Goal: Task Accomplishment & Management: Manage account settings

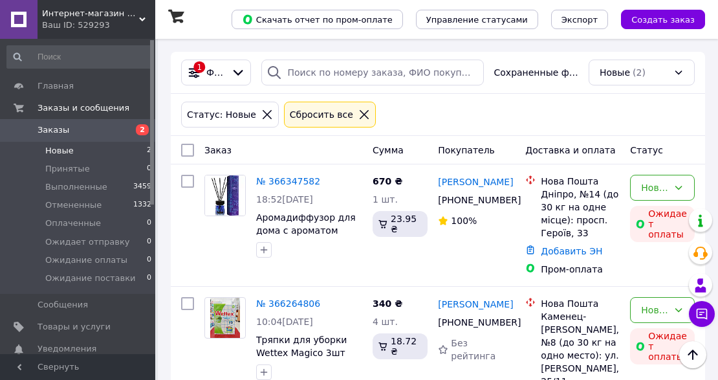
scroll to position [67, 0]
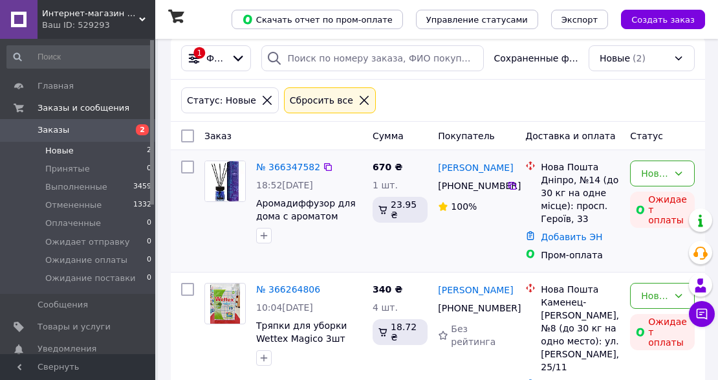
scroll to position [67, 0]
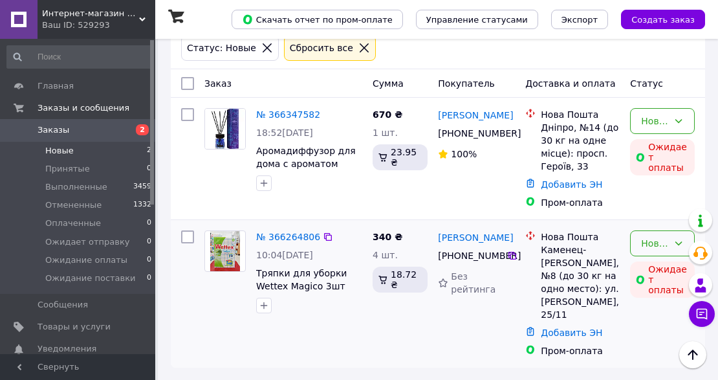
click at [650, 240] on div "Новый" at bounding box center [654, 243] width 27 height 14
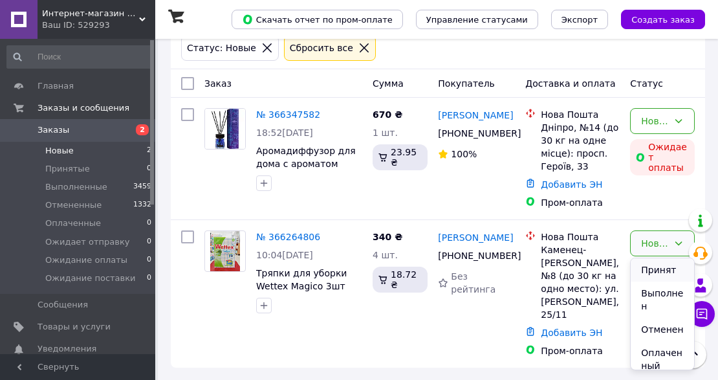
click at [659, 269] on li "Принят" at bounding box center [661, 269] width 63 height 23
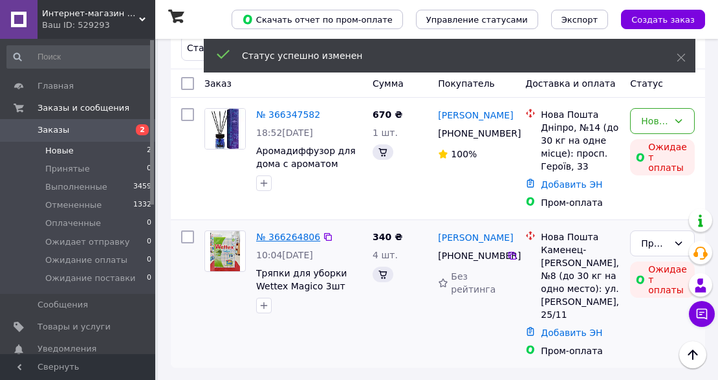
click at [296, 238] on link "№ 366264806" at bounding box center [288, 236] width 64 height 10
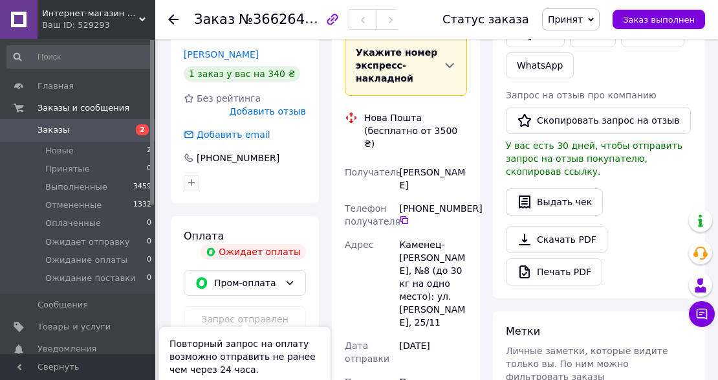
scroll to position [345, 0]
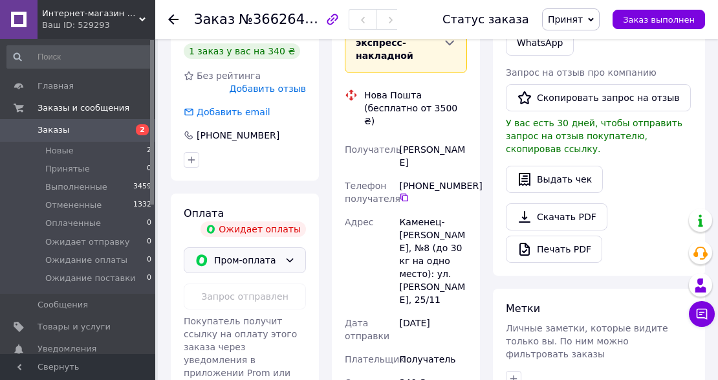
click at [248, 253] on span "Пром-оплата" at bounding box center [246, 260] width 65 height 14
click at [252, 299] on span "Полная оплата по реквизитам (на карту Приватбанка)" at bounding box center [224, 300] width 58 height 13
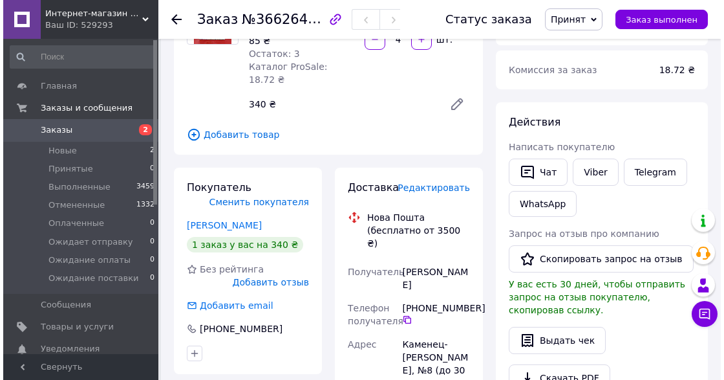
scroll to position [215, 0]
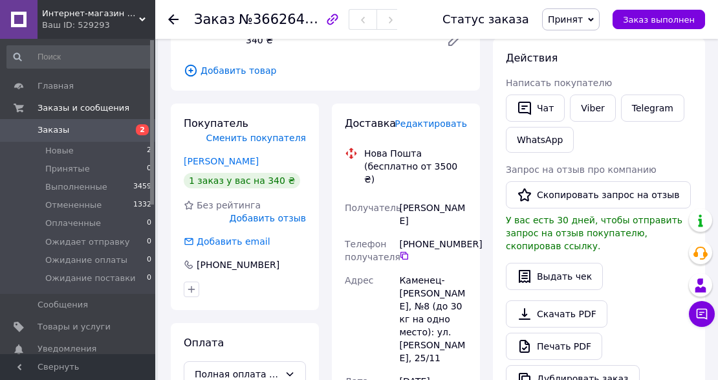
click at [449, 118] on span "Редактировать" at bounding box center [430, 123] width 72 height 10
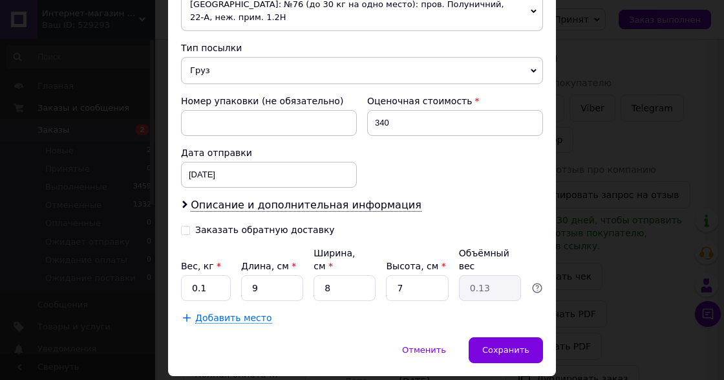
scroll to position [497, 0]
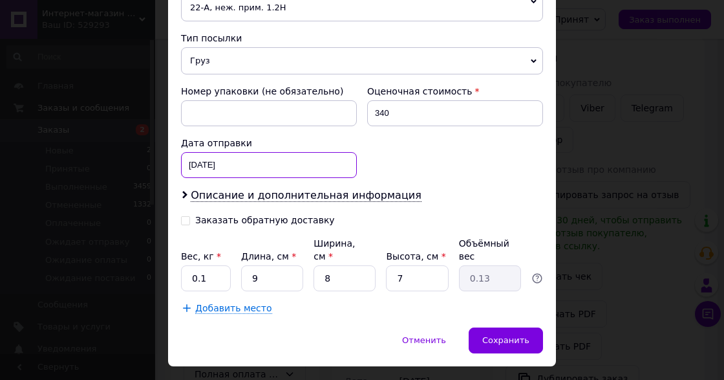
click at [238, 152] on div "12.10.2025 < 2025 > < Октябрь > Пн Вт Ср Чт Пт Сб Вс 29 30 1 2 3 4 5 6 7 8 9 10…" at bounding box center [269, 165] width 176 height 26
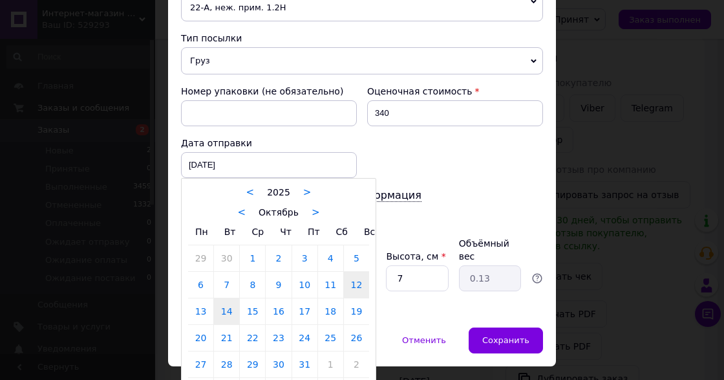
click at [230, 298] on link "14" at bounding box center [226, 311] width 25 height 26
type input "14.10.2025"
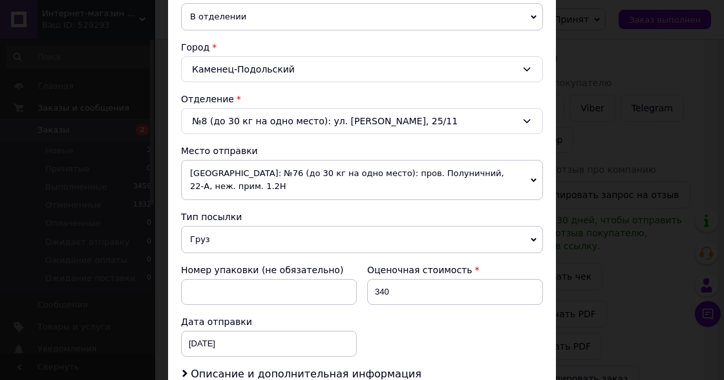
scroll to position [345, 0]
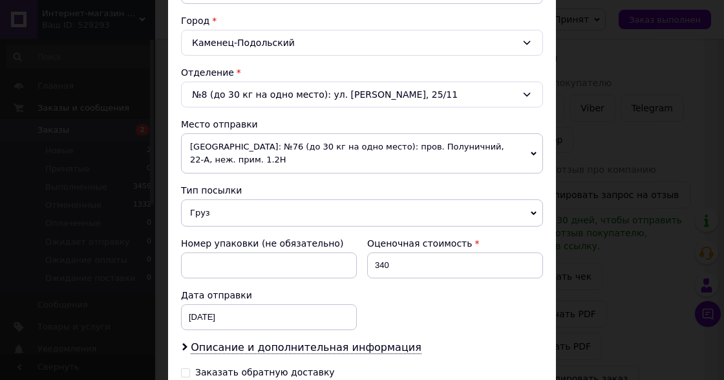
click at [256, 199] on span "Груз" at bounding box center [362, 212] width 362 height 27
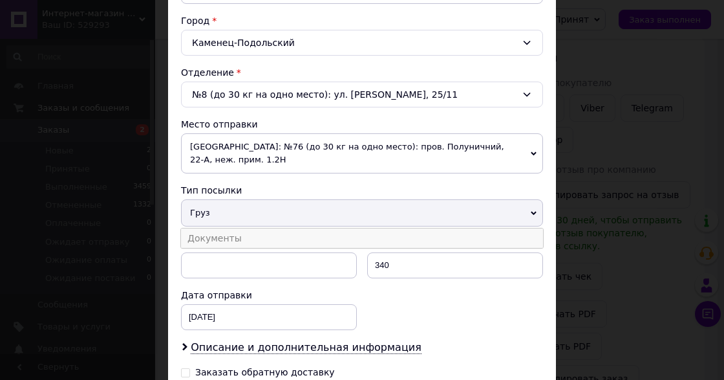
click at [256, 228] on li "Документы" at bounding box center [362, 237] width 362 height 19
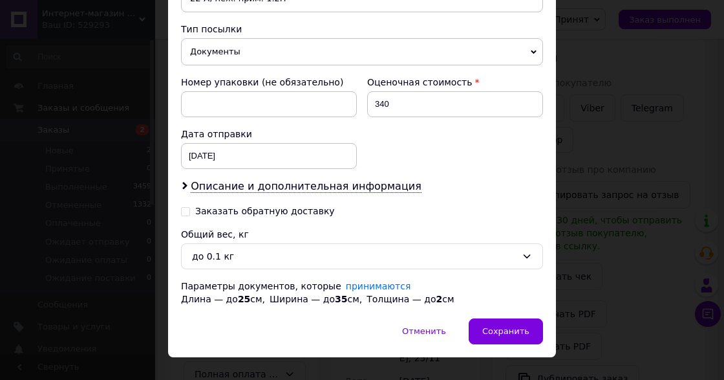
scroll to position [509, 0]
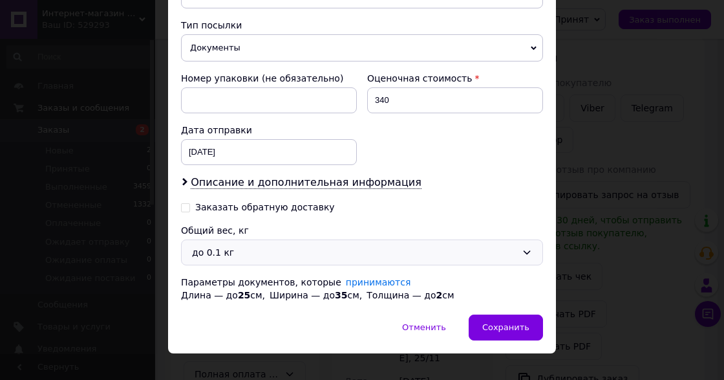
click at [246, 245] on div "до 0.1 кг" at bounding box center [354, 252] width 325 height 14
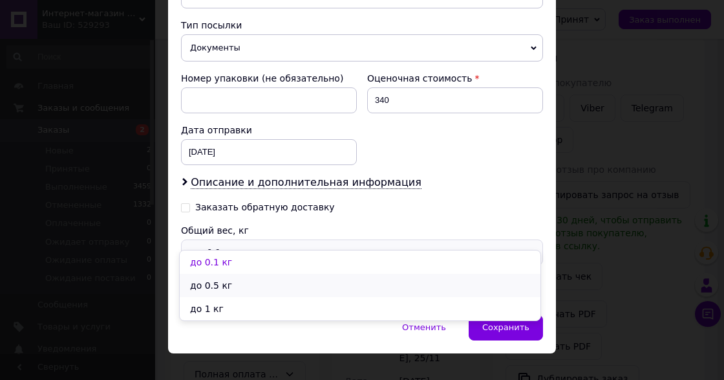
click at [239, 281] on li "до 0.5 кг" at bounding box center [360, 284] width 361 height 23
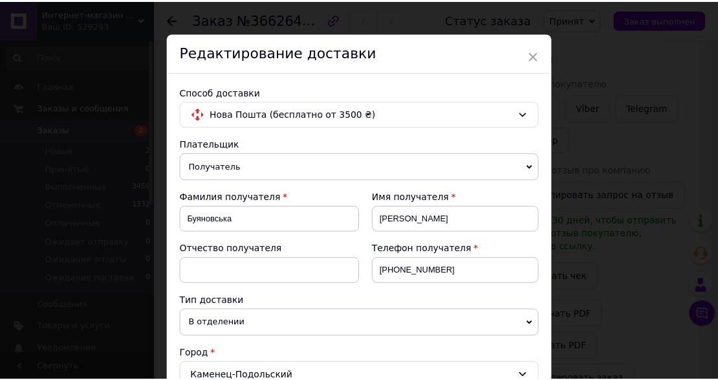
scroll to position [0, 0]
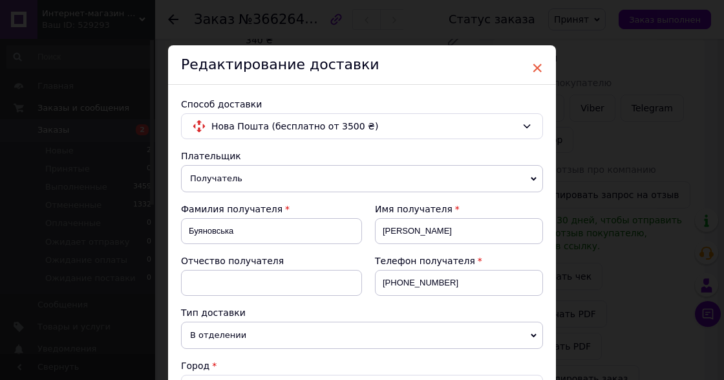
click at [537, 65] on span "×" at bounding box center [537, 68] width 12 height 22
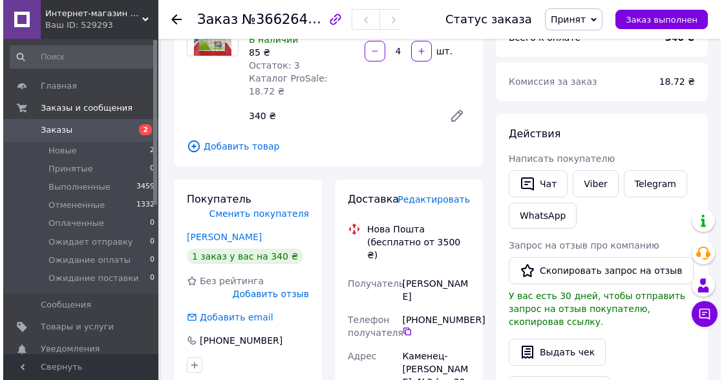
scroll to position [129, 0]
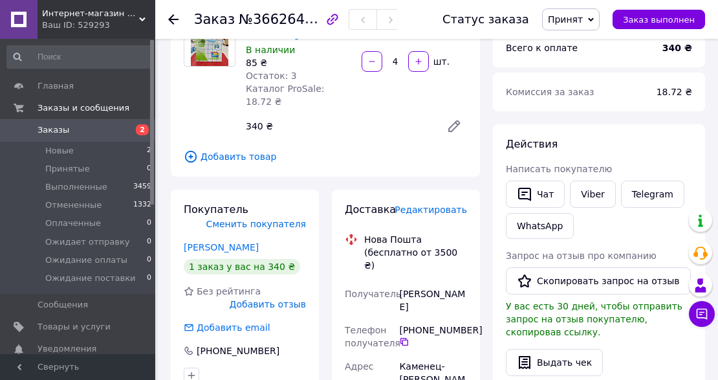
click at [449, 204] on span "Редактировать" at bounding box center [430, 209] width 72 height 10
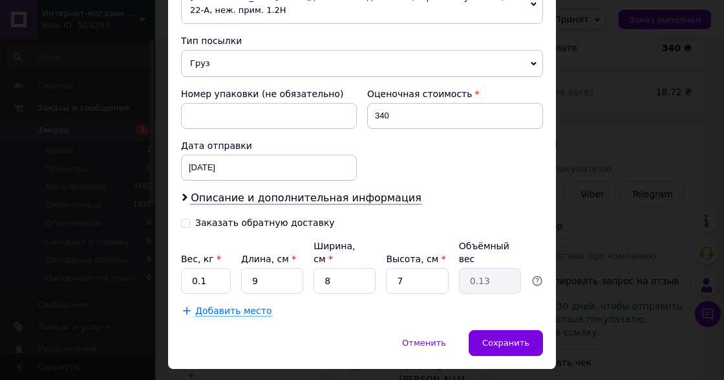
scroll to position [497, 0]
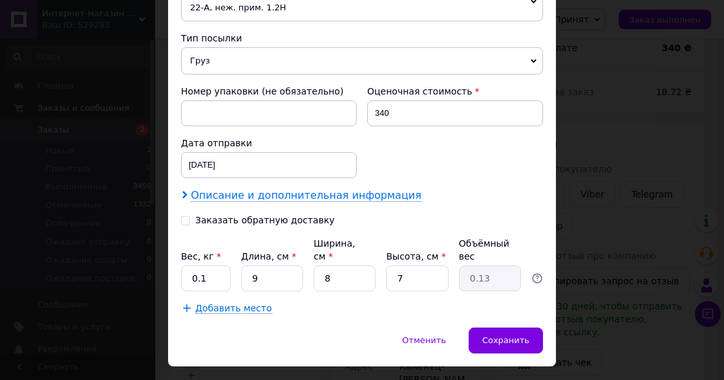
click at [262, 189] on span "Описание и дополнительная информация" at bounding box center [306, 195] width 231 height 13
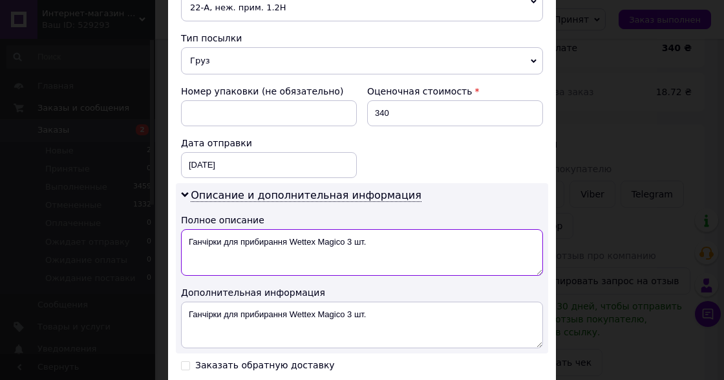
drag, startPoint x: 288, startPoint y: 226, endPoint x: 186, endPoint y: 223, distance: 101.6
click at [186, 229] on textarea "Ганчірки для прибирання Wettex Magico 3 шт." at bounding box center [362, 252] width 362 height 47
drag, startPoint x: 241, startPoint y: 226, endPoint x: 281, endPoint y: 223, distance: 40.2
click at [281, 229] on textarea "Wettex Magico 3 шт." at bounding box center [362, 252] width 362 height 47
drag, startPoint x: 244, startPoint y: 224, endPoint x: 182, endPoint y: 223, distance: 62.1
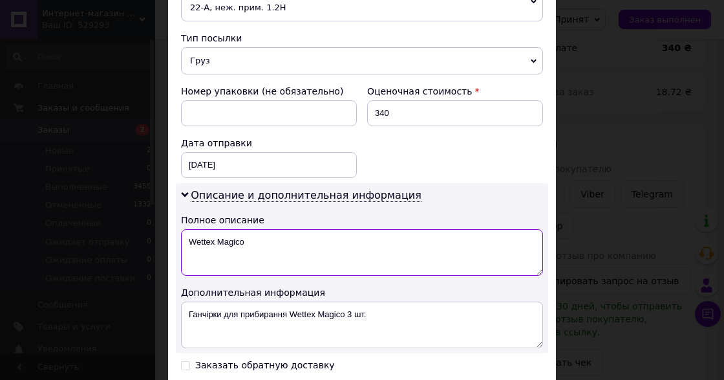
click at [182, 229] on textarea "Wettex Magico" at bounding box center [362, 252] width 362 height 47
type textarea "Wettex Magico"
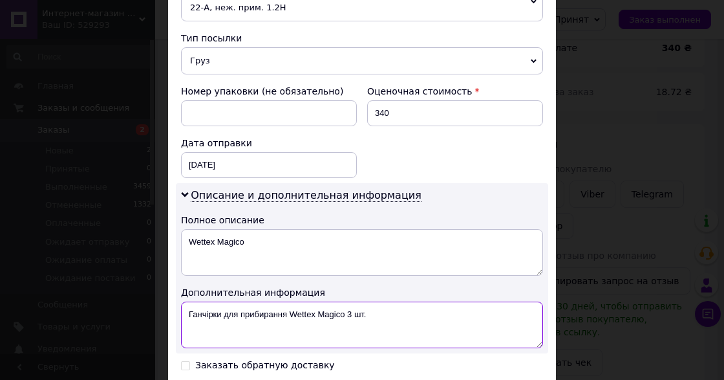
click at [292, 301] on textarea "Ганчірки для прибирання Wettex Magico 3 шт." at bounding box center [362, 324] width 362 height 47
paste textarea "Wettex Magico"
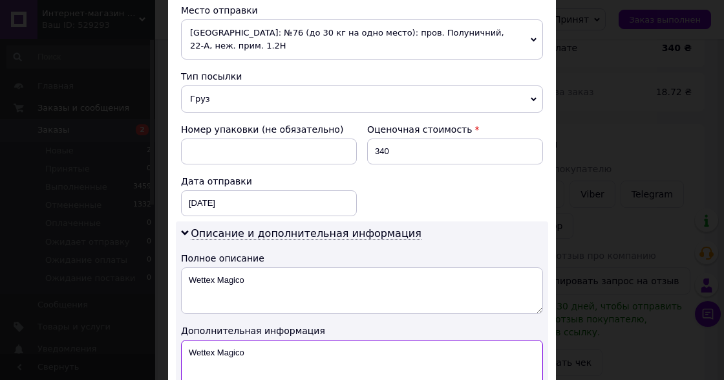
scroll to position [453, 0]
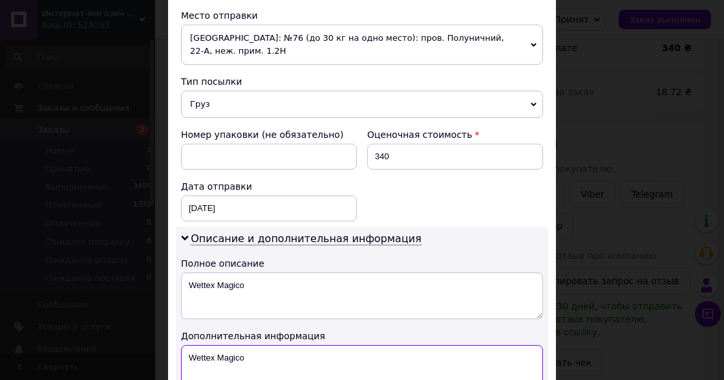
type textarea "Wettex Magico"
click at [238, 91] on span "Груз" at bounding box center [362, 104] width 362 height 27
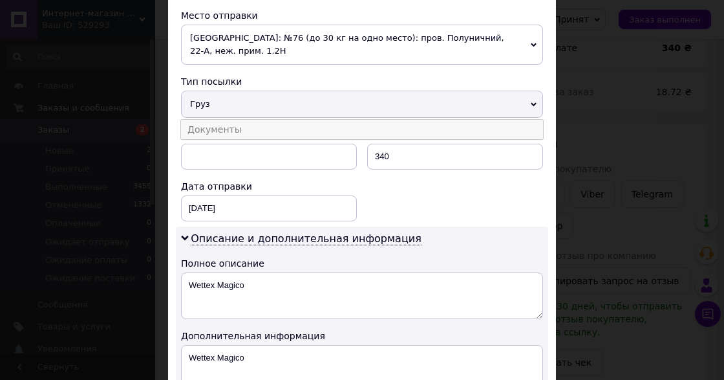
click at [234, 120] on li "Документы" at bounding box center [362, 129] width 362 height 19
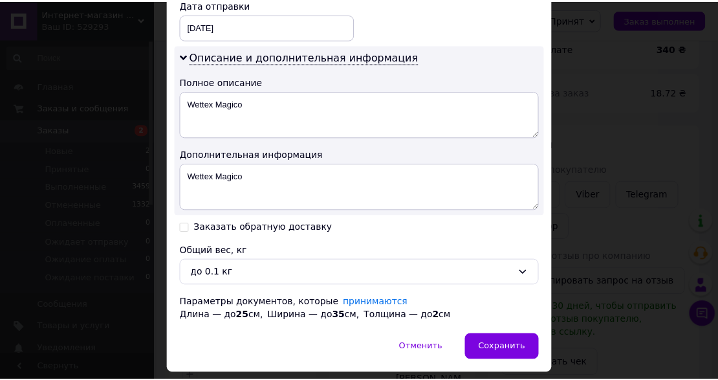
scroll to position [653, 0]
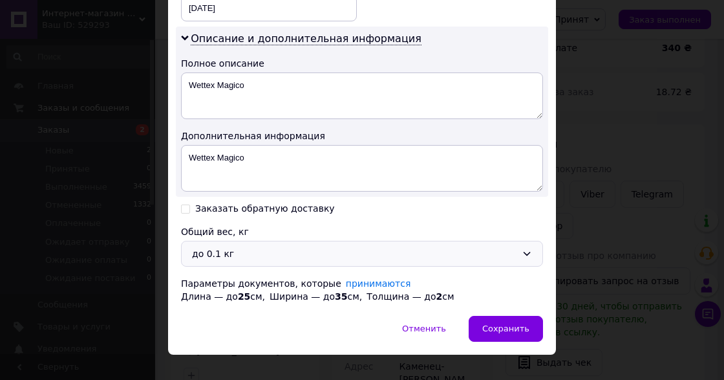
click at [249, 246] on div "до 0.1 кг" at bounding box center [354, 253] width 325 height 14
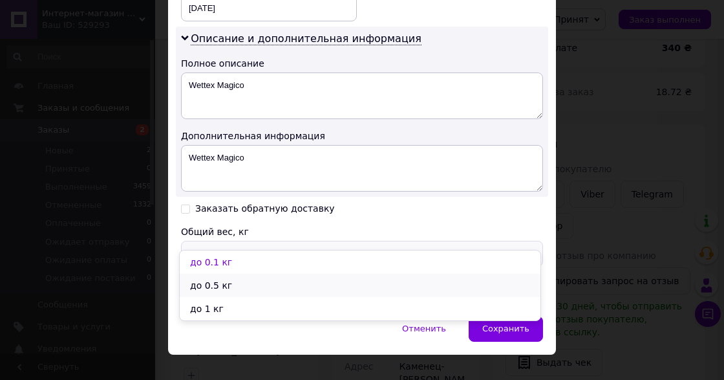
click at [237, 284] on li "до 0.5 кг" at bounding box center [360, 284] width 361 height 23
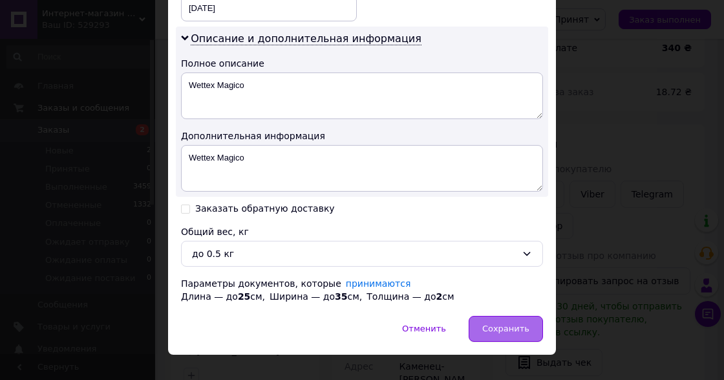
click at [507, 323] on span "Сохранить" at bounding box center [505, 328] width 47 height 10
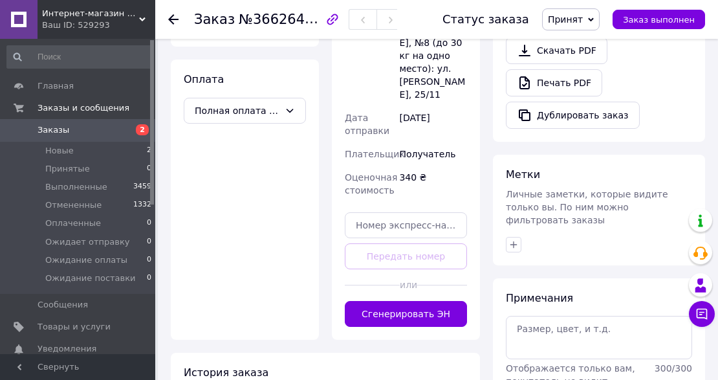
scroll to position [517, 0]
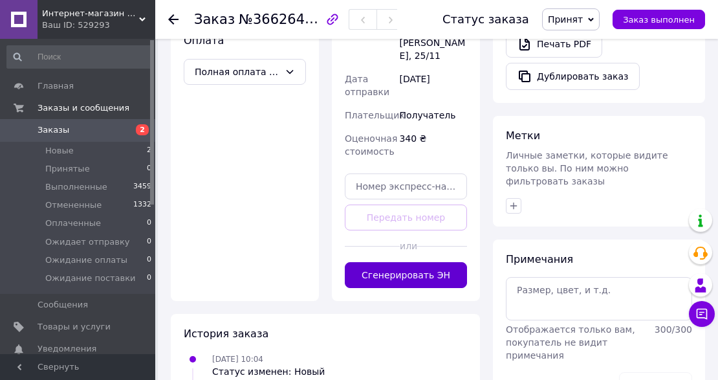
click at [439, 262] on button "Сгенерировать ЭН" at bounding box center [406, 275] width 122 height 26
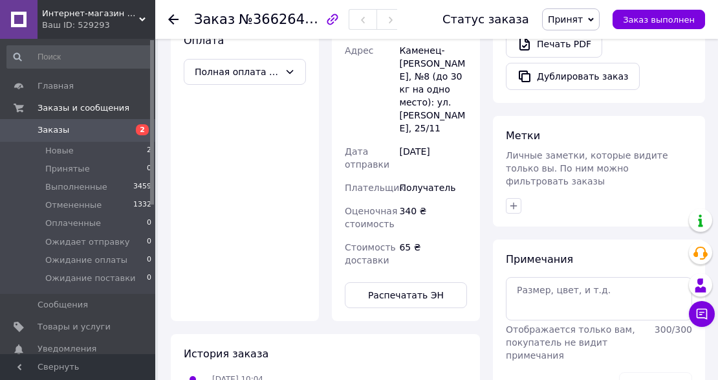
click at [583, 25] on span "Принят" at bounding box center [565, 19] width 35 height 10
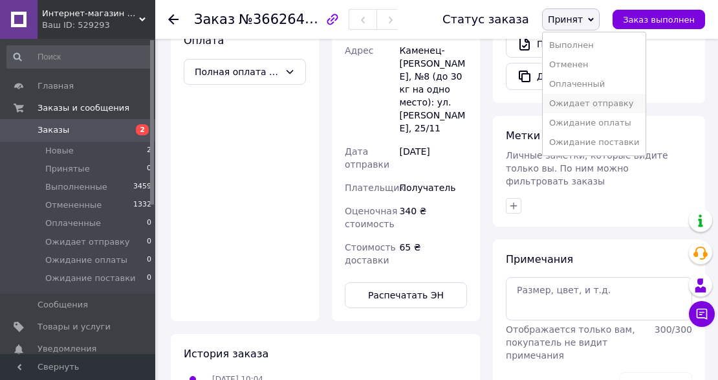
click at [595, 106] on li "Ожидает отправку" at bounding box center [593, 103] width 103 height 19
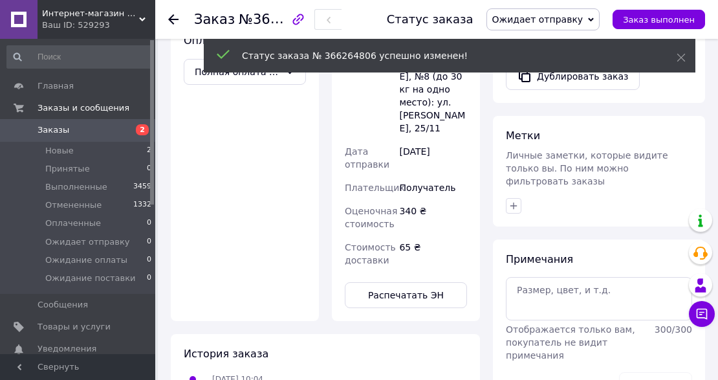
click at [109, 125] on span "Заказы" at bounding box center [78, 130] width 82 height 12
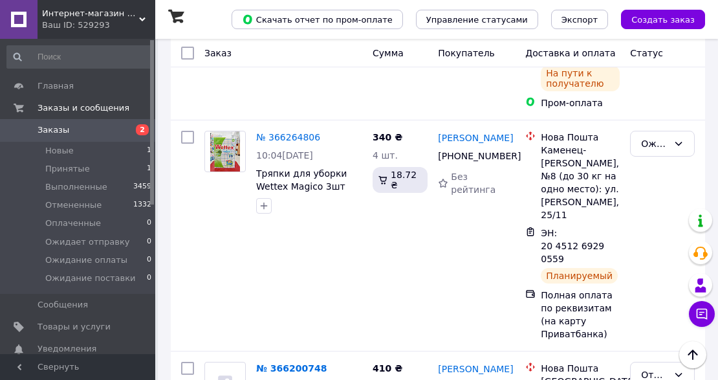
scroll to position [517, 0]
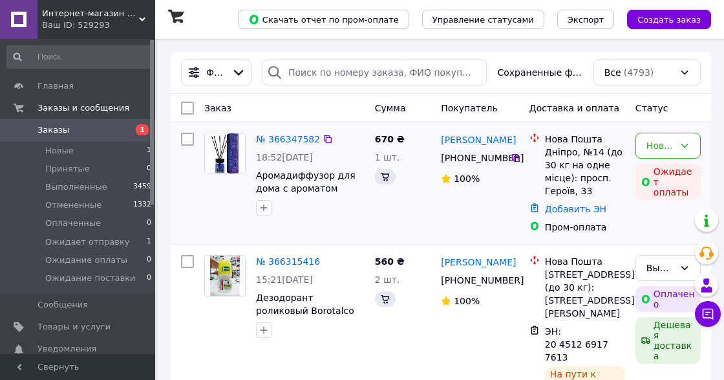
click at [123, 132] on span "1" at bounding box center [138, 130] width 36 height 12
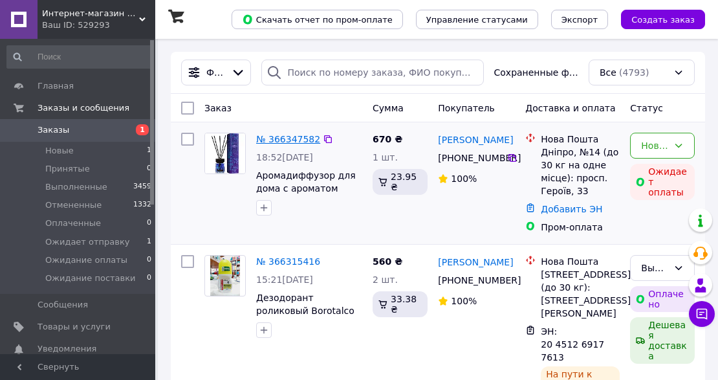
click at [298, 136] on link "№ 366347582" at bounding box center [288, 139] width 64 height 10
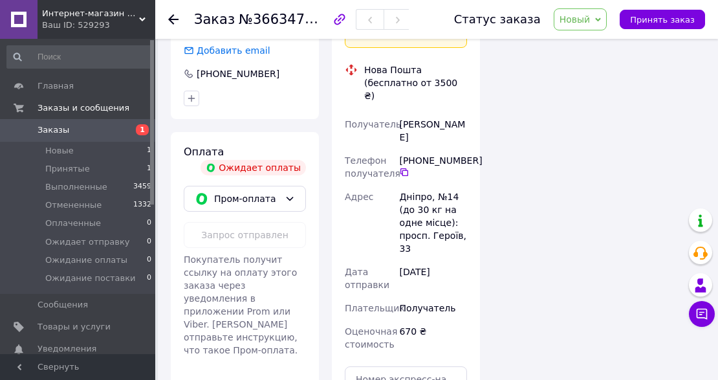
scroll to position [431, 0]
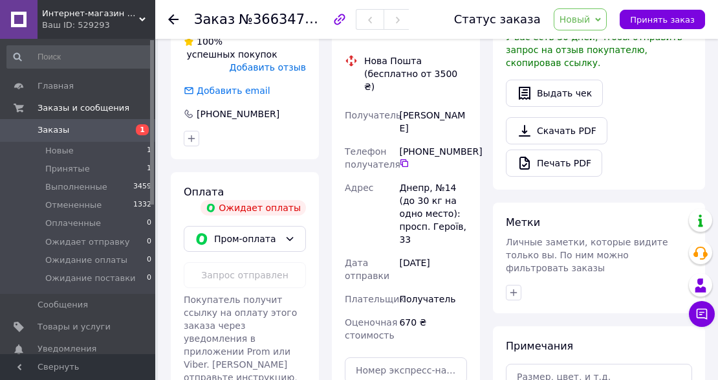
click at [83, 136] on link "Заказы 1" at bounding box center [79, 130] width 159 height 22
